Goal: Task Accomplishment & Management: Manage account settings

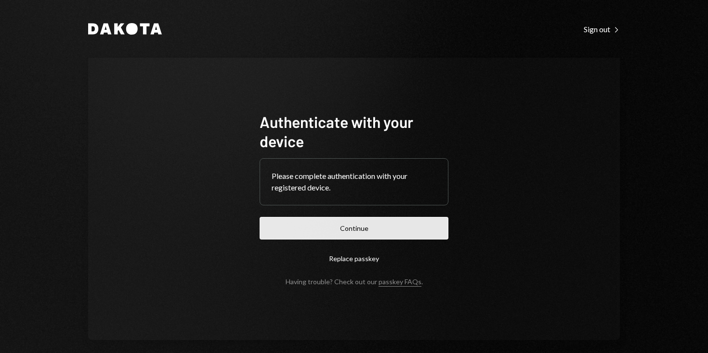
click at [359, 229] on button "Continue" at bounding box center [354, 228] width 189 height 23
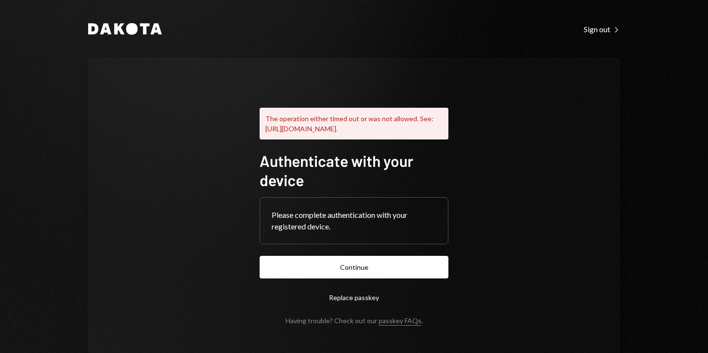
click at [349, 309] on button "Replace passkey" at bounding box center [354, 298] width 189 height 23
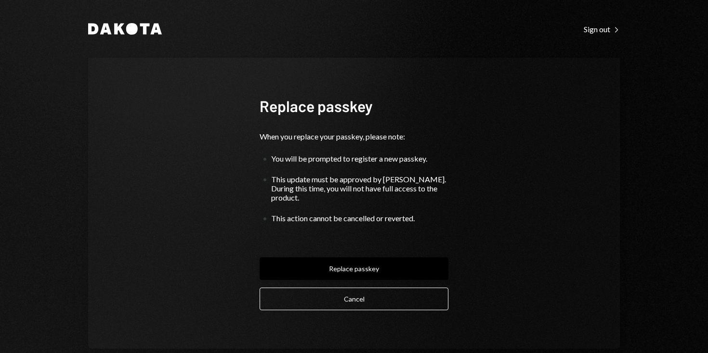
click at [353, 261] on button "Replace passkey" at bounding box center [354, 269] width 189 height 23
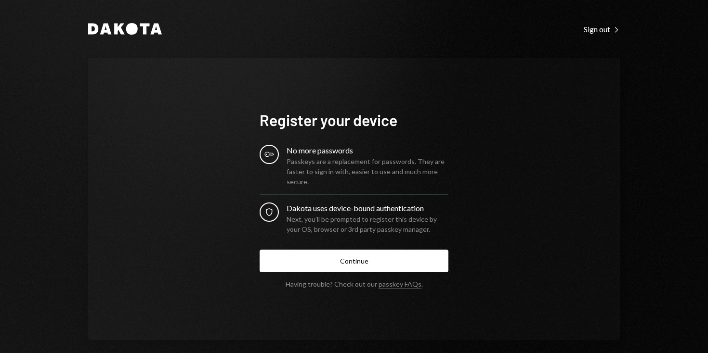
click at [273, 151] on div "Key" at bounding box center [269, 154] width 19 height 19
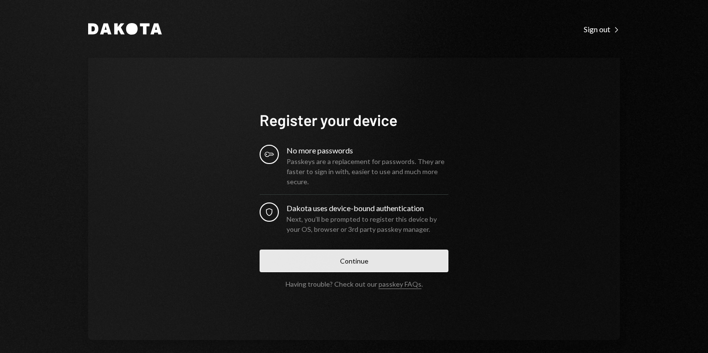
click at [343, 263] on button "Continue" at bounding box center [354, 261] width 189 height 23
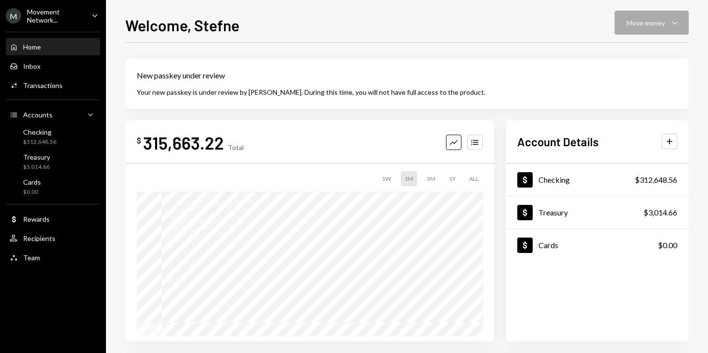
click at [330, 125] on div "$ 315,663.22 Total Graph Accounts 1W 1M 3M 1Y ALL $378,970.61 [DATE]" at bounding box center [309, 230] width 369 height 221
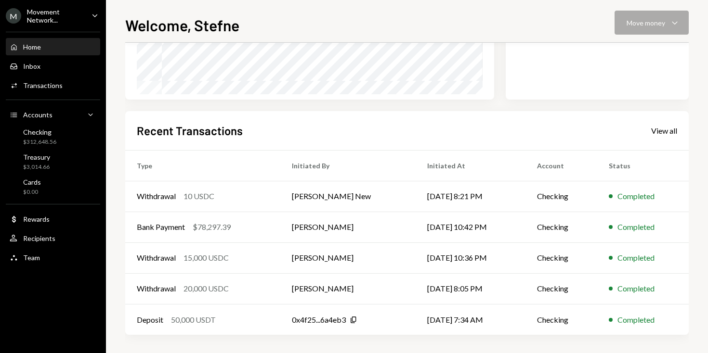
scroll to position [243, 0]
click at [671, 128] on div "View all" at bounding box center [664, 130] width 26 height 10
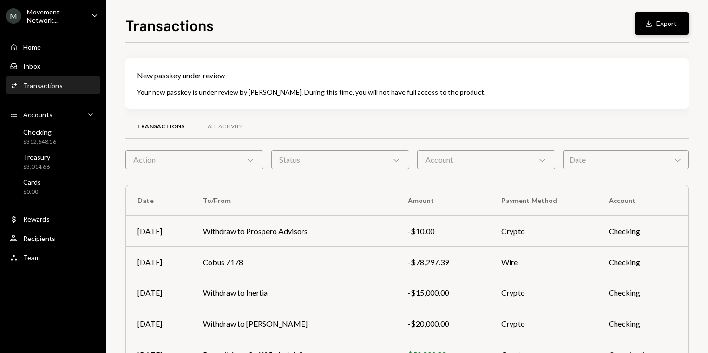
click at [666, 16] on button "Download Export" at bounding box center [662, 23] width 54 height 23
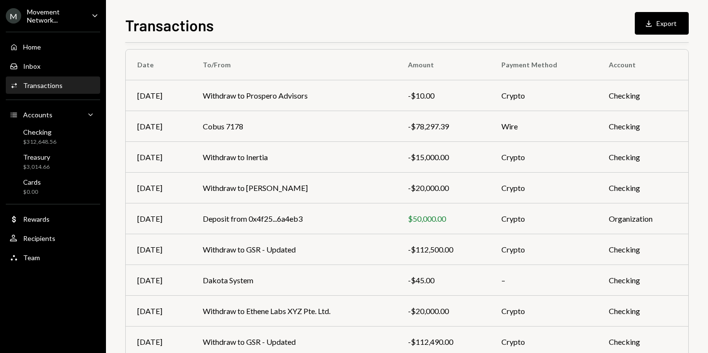
scroll to position [211, 0]
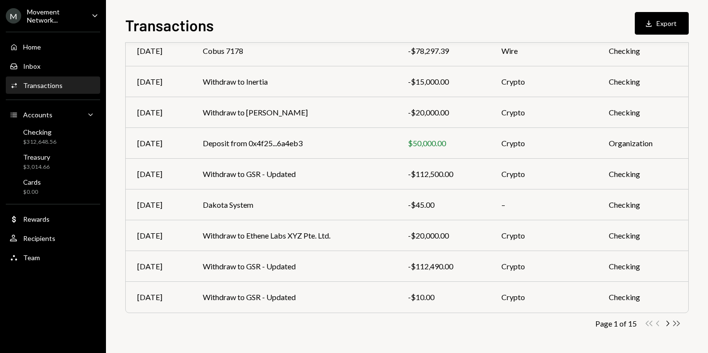
click at [674, 323] on icon "Double Arrow Right" at bounding box center [676, 323] width 9 height 9
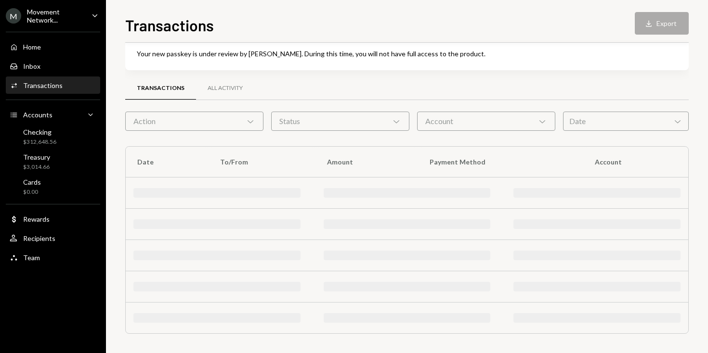
scroll to position [119, 0]
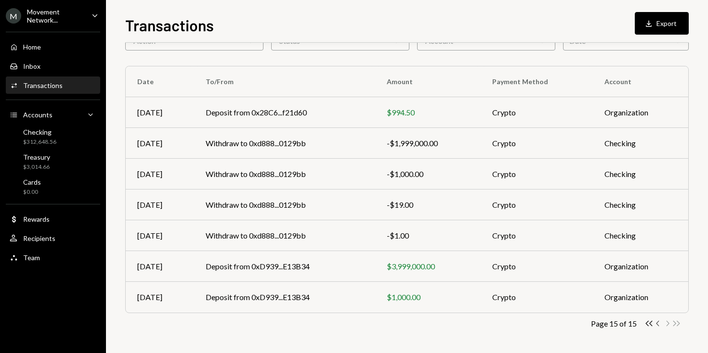
click at [659, 324] on icon "Chevron Left" at bounding box center [657, 323] width 9 height 9
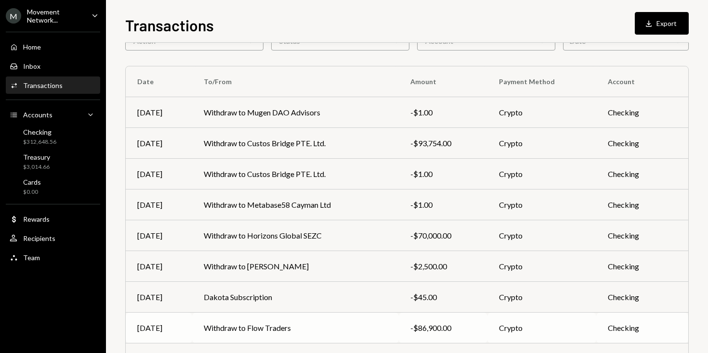
click at [659, 324] on td "Checking" at bounding box center [642, 328] width 92 height 31
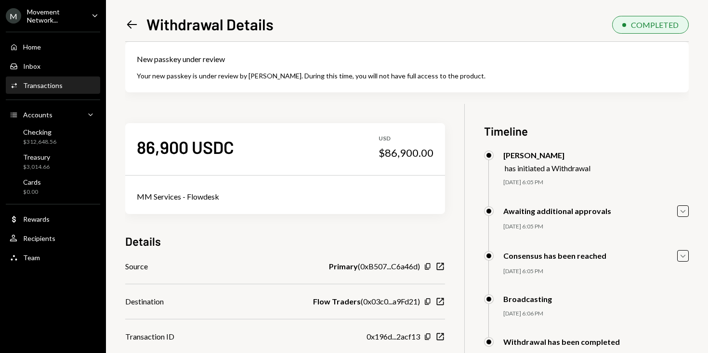
click at [125, 23] on icon "Left Arrow" at bounding box center [131, 24] width 13 height 13
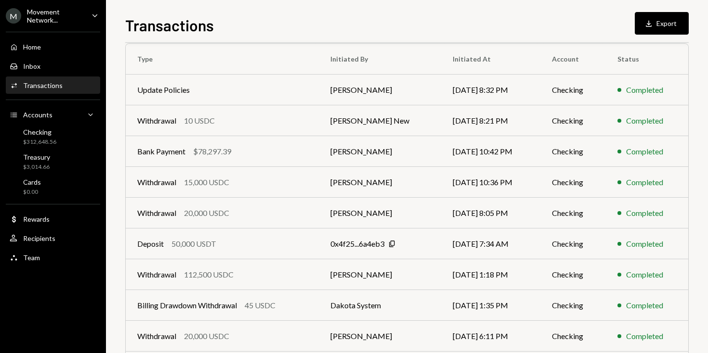
scroll to position [211, 0]
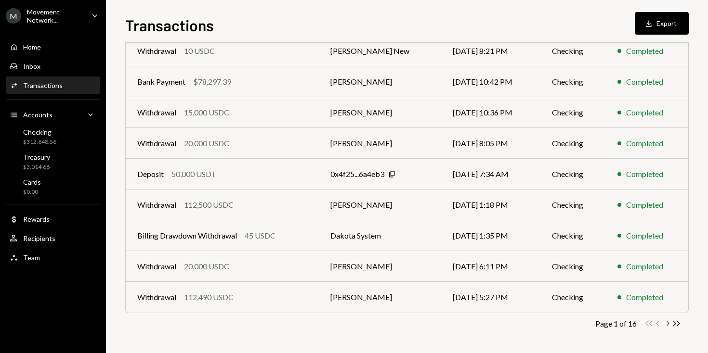
click at [669, 323] on icon "Chevron Right" at bounding box center [667, 323] width 9 height 9
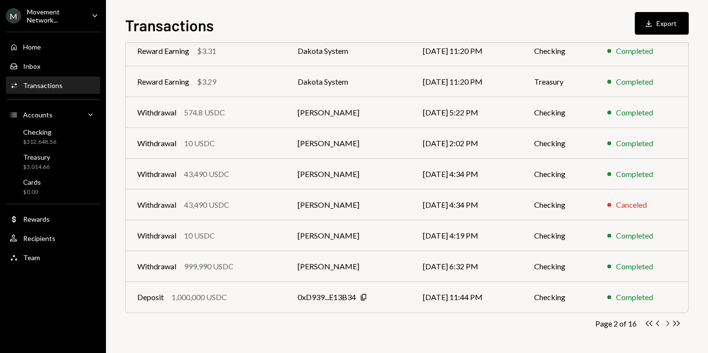
click at [668, 324] on icon "Chevron Right" at bounding box center [667, 323] width 9 height 9
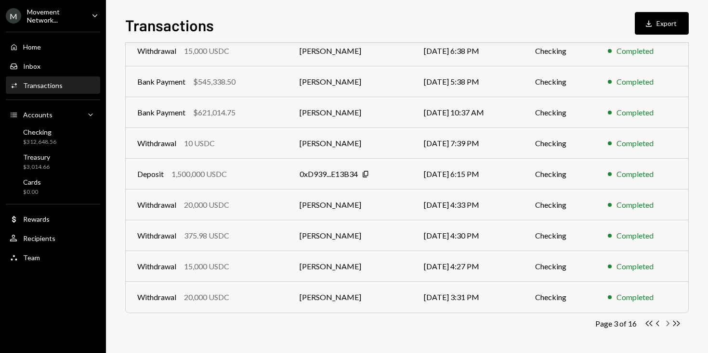
click at [666, 327] on icon "Chevron Right" at bounding box center [667, 323] width 9 height 9
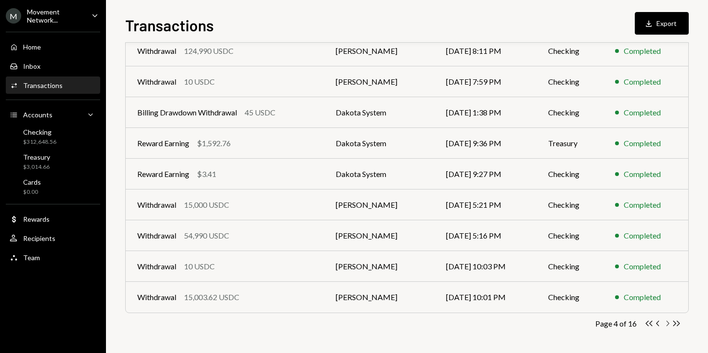
click at [667, 322] on icon "Chevron Right" at bounding box center [667, 323] width 9 height 9
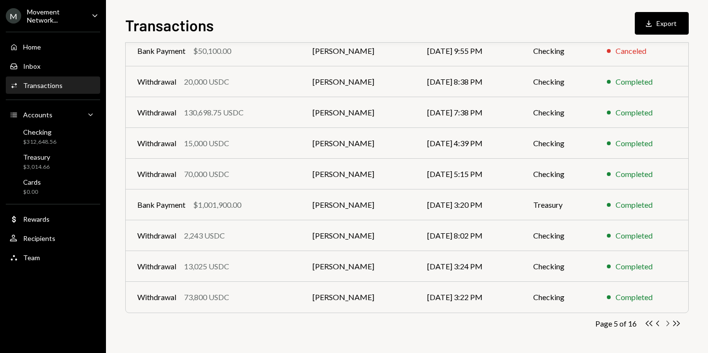
click at [669, 323] on icon "Chevron Right" at bounding box center [667, 323] width 9 height 9
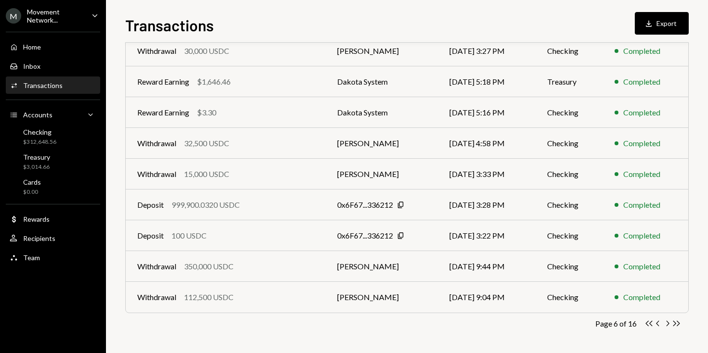
click at [669, 323] on icon "Chevron Right" at bounding box center [667, 323] width 9 height 9
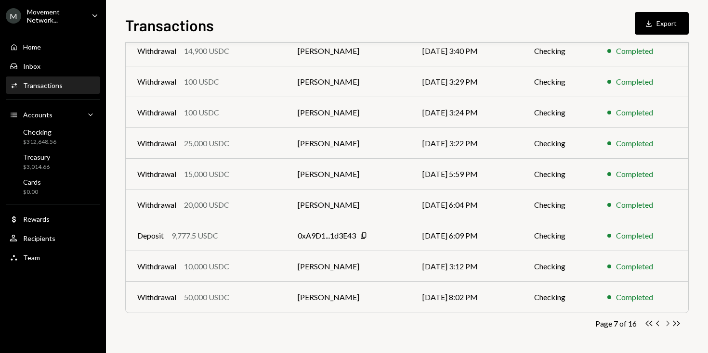
click at [669, 323] on icon "Chevron Right" at bounding box center [667, 323] width 9 height 9
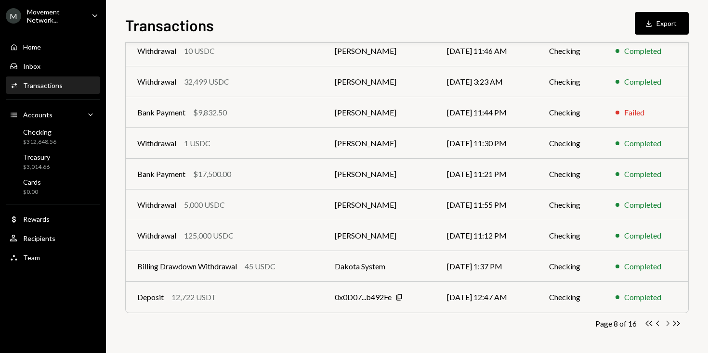
click at [666, 324] on icon "Chevron Right" at bounding box center [667, 323] width 9 height 9
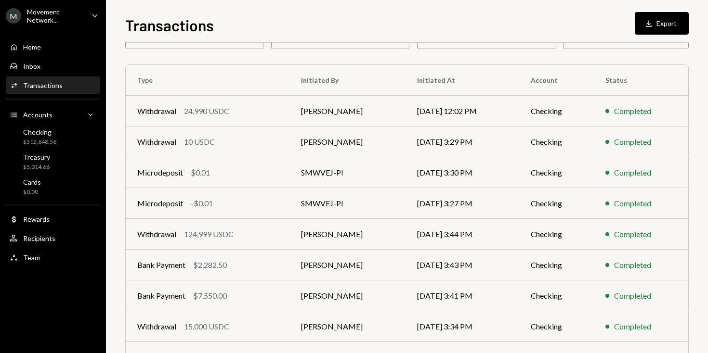
scroll to position [110, 0]
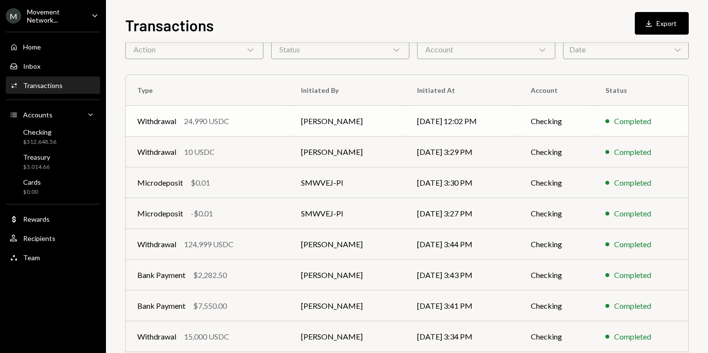
click at [229, 122] on div "24,990 USDC" at bounding box center [206, 122] width 45 height 12
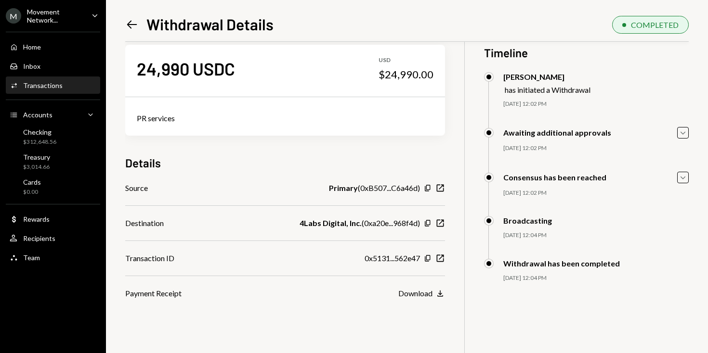
scroll to position [81, 0]
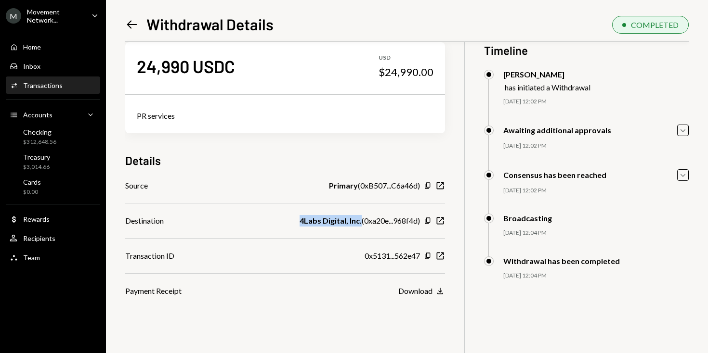
drag, startPoint x: 297, startPoint y: 219, endPoint x: 358, endPoint y: 224, distance: 61.9
click at [358, 224] on div "Destination 4Labs Digital, Inc. ( 0xa20e...968f4d ) Copy New Window" at bounding box center [285, 221] width 320 height 12
copy b "4Labs Digital, Inc."
click at [415, 147] on div "24,990 USDC USD $24,990.00 PR services Details Source Primary ( 0xB507...C6a46d…" at bounding box center [285, 160] width 320 height 274
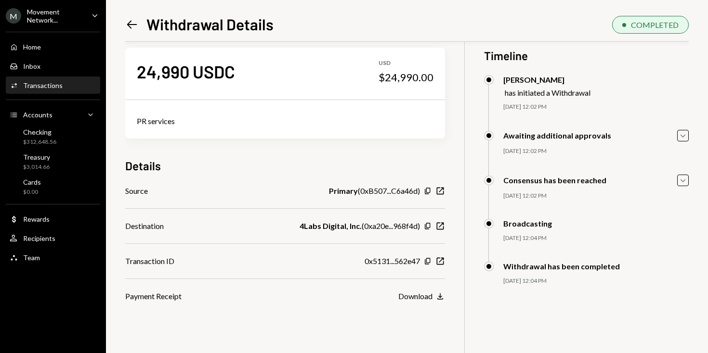
scroll to position [76, 0]
